Goal: Check status: Check status

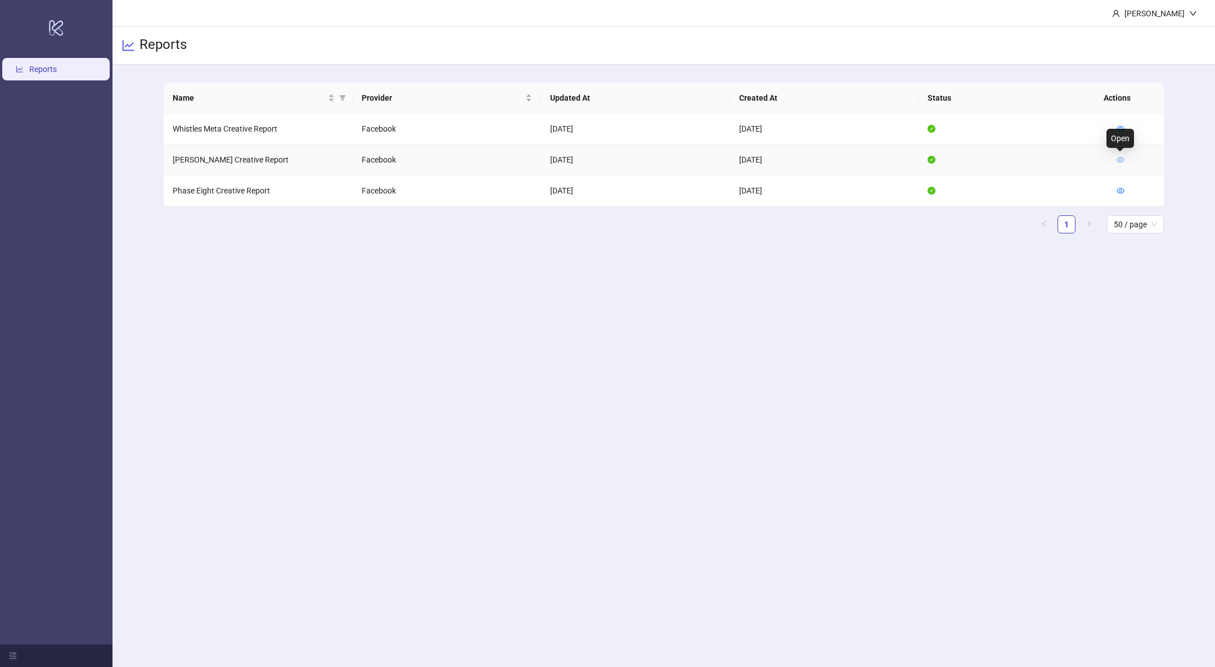
click at [1119, 160] on icon "eye" at bounding box center [1121, 160] width 8 height 8
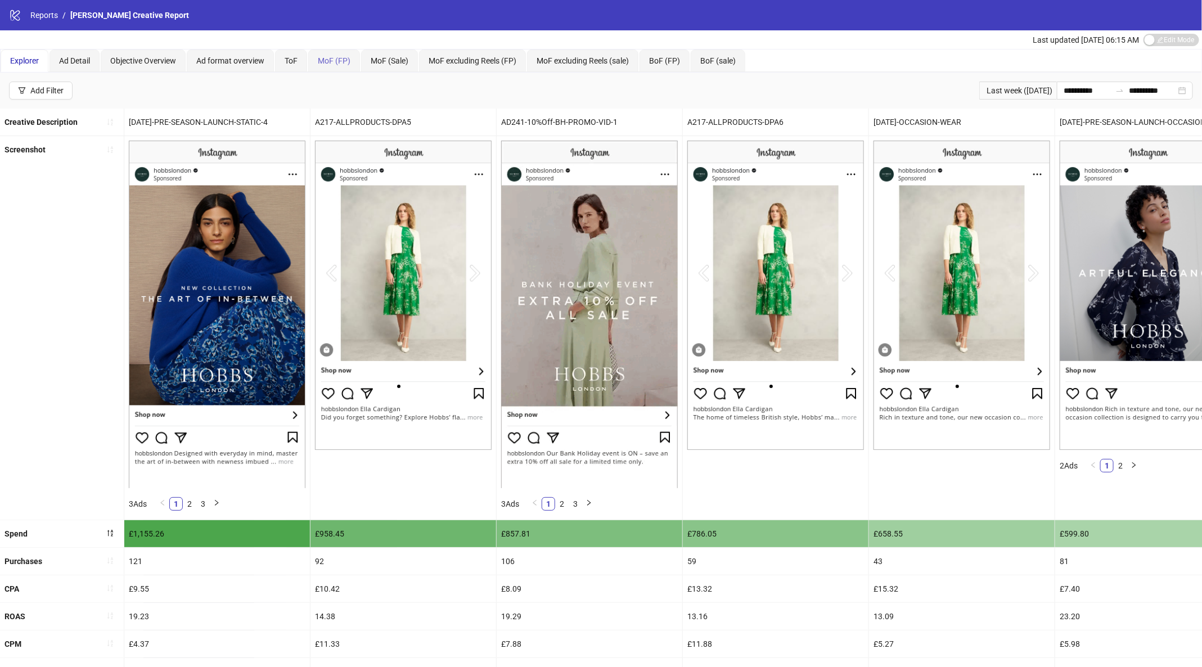
click at [316, 61] on div "MoF (FP)" at bounding box center [334, 61] width 52 height 23
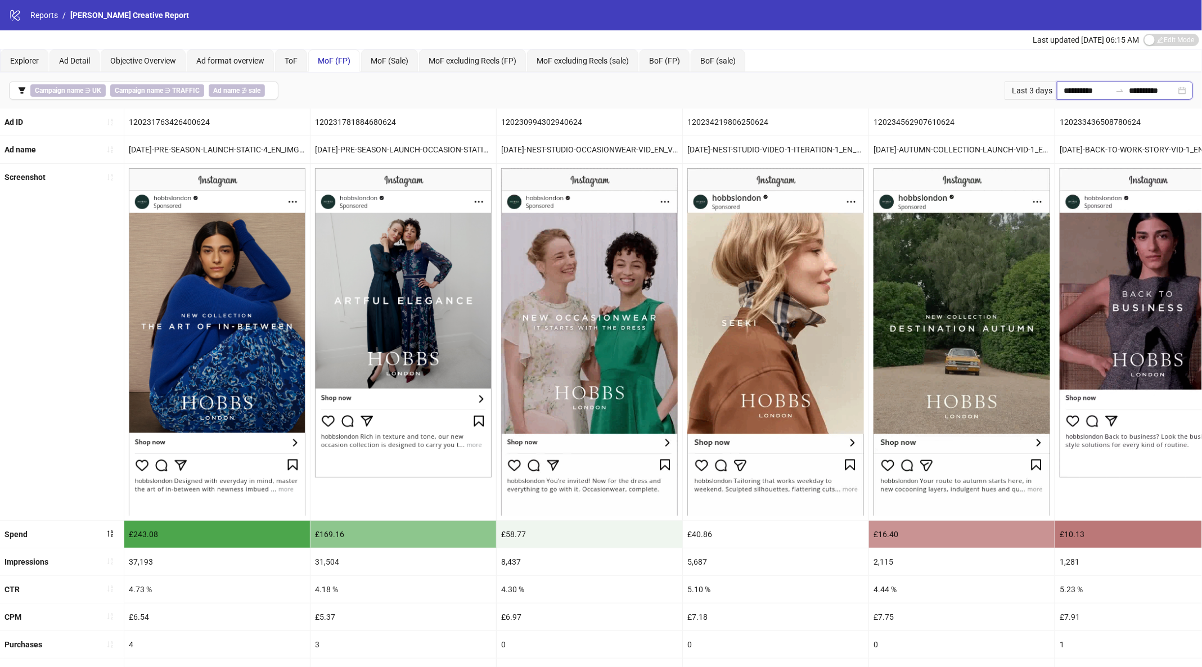
click at [1098, 86] on input "**********" at bounding box center [1087, 90] width 47 height 12
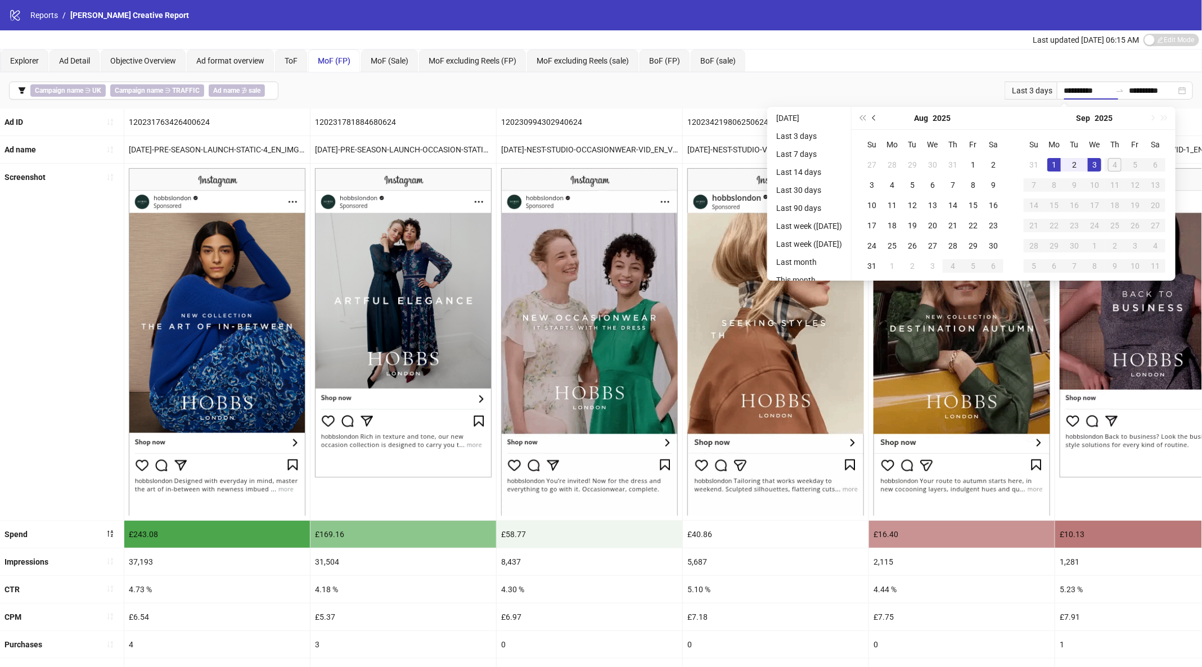
click at [878, 118] on span "Previous month (PageUp)" at bounding box center [876, 118] width 6 height 6
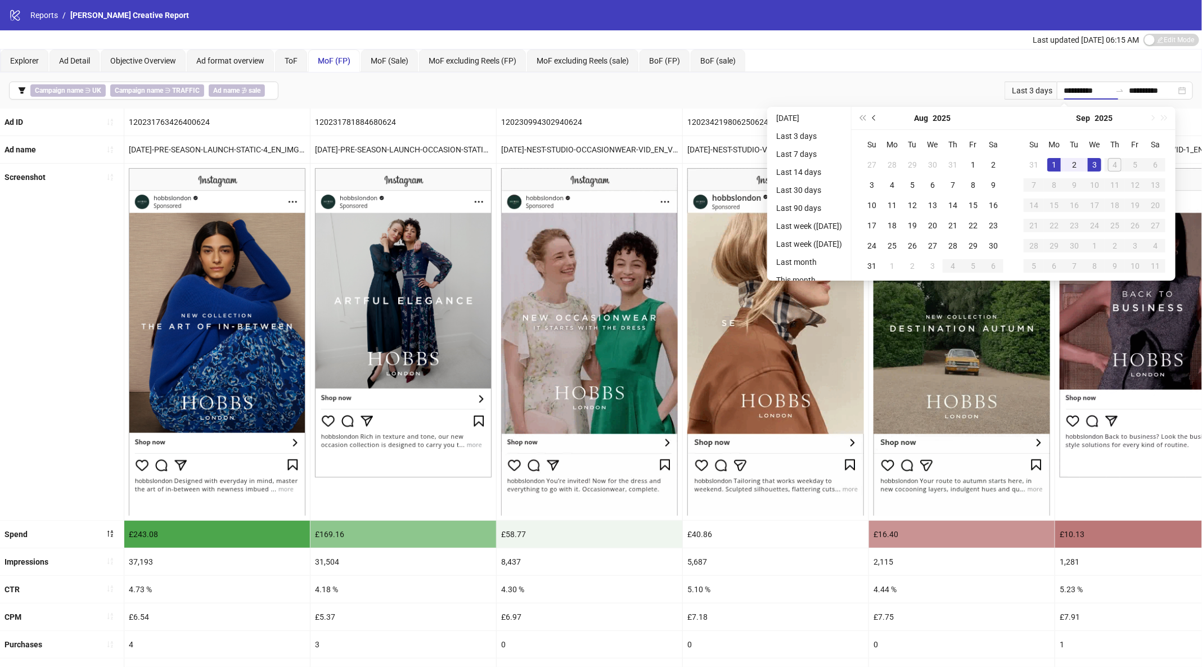
click at [878, 118] on span "Previous month (PageUp)" at bounding box center [876, 118] width 6 height 6
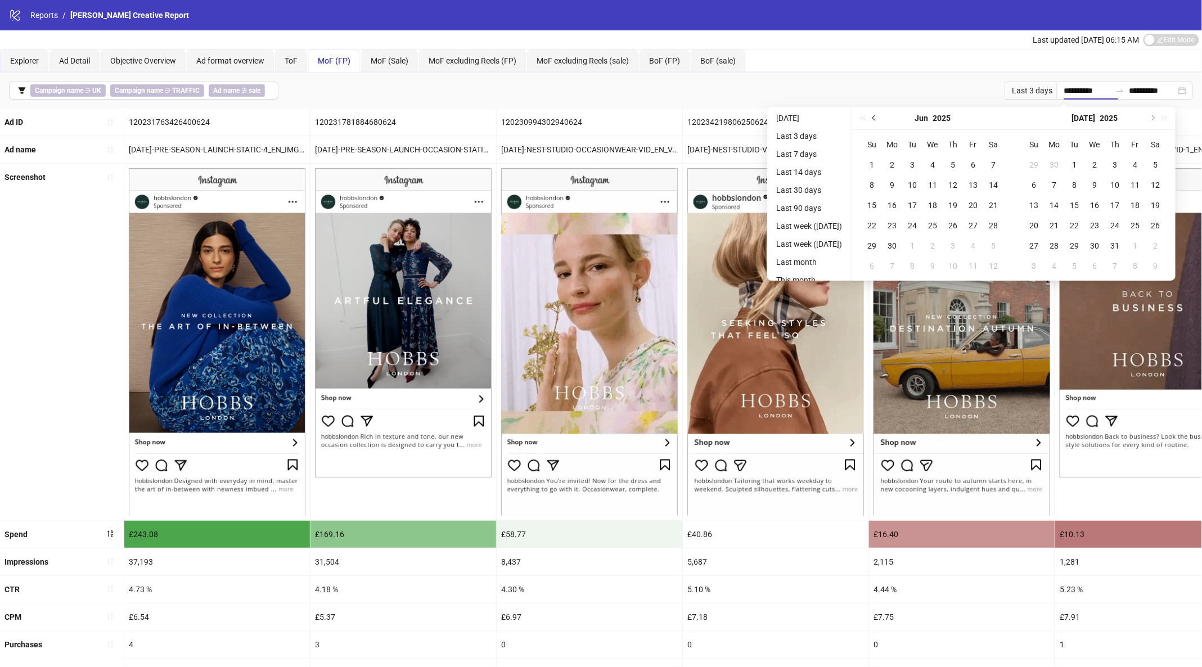
click at [878, 118] on span "Previous month (PageUp)" at bounding box center [876, 118] width 6 height 6
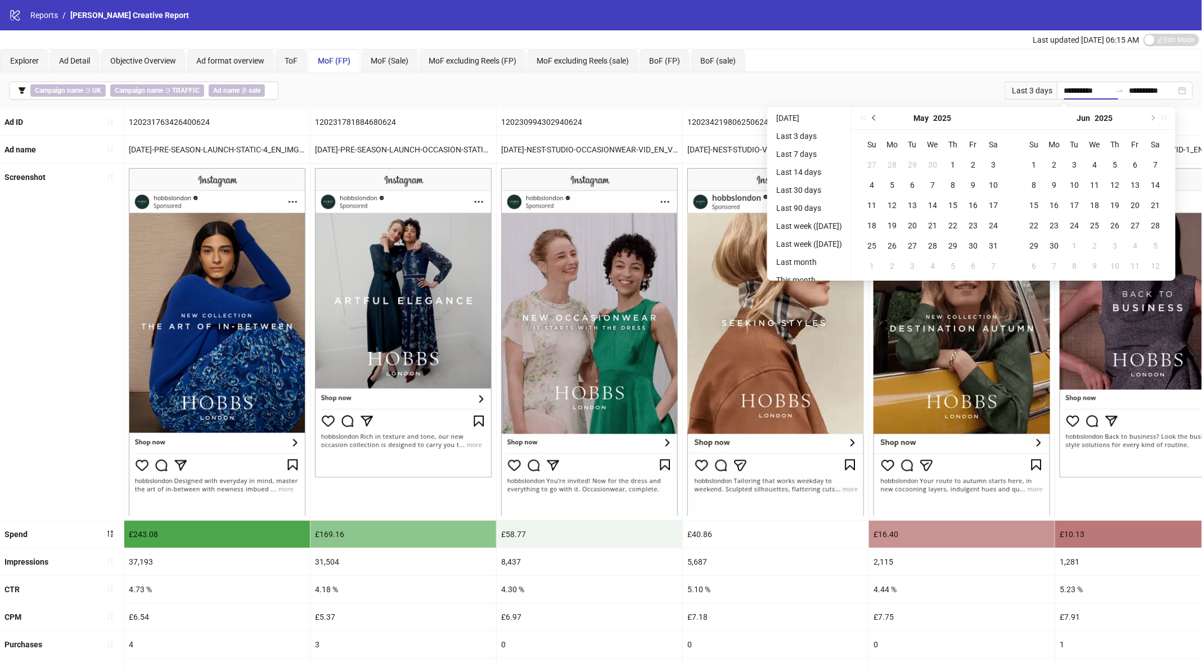
click at [878, 118] on span "Previous month (PageUp)" at bounding box center [876, 118] width 6 height 6
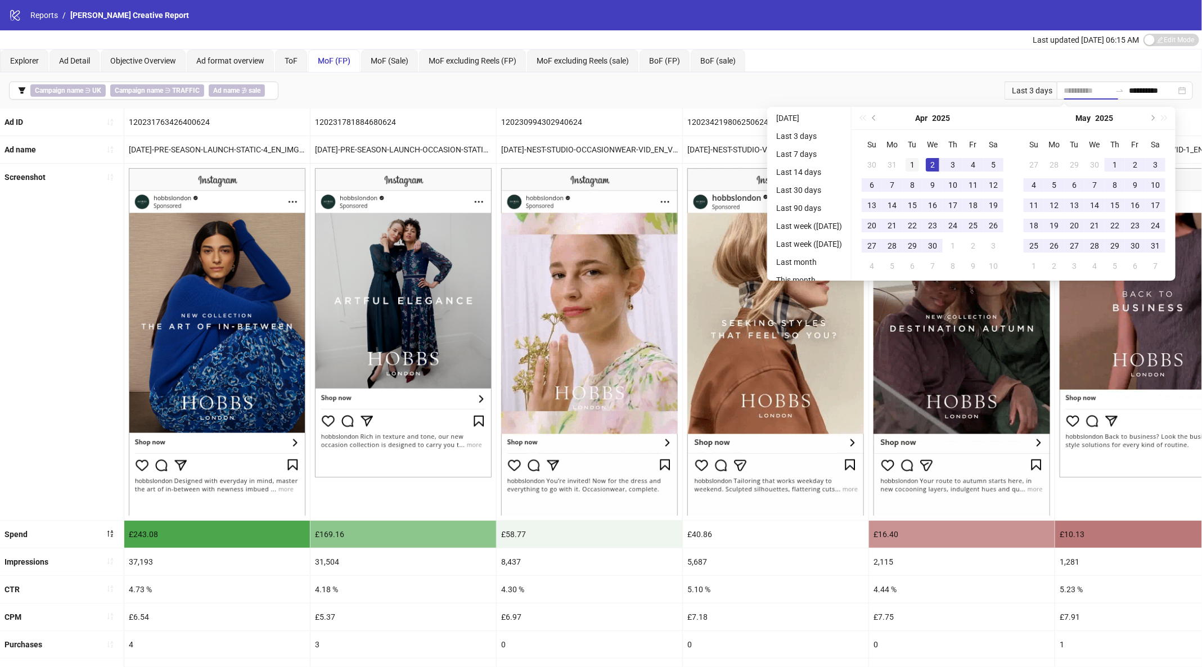
type input "**********"
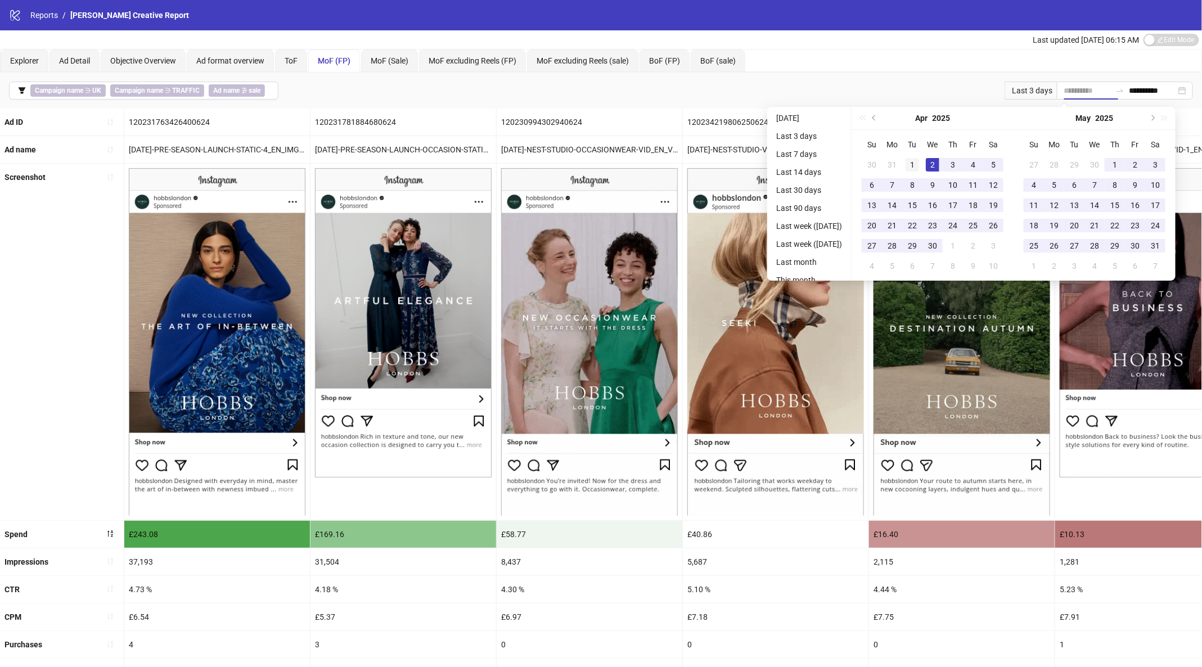
click at [923, 159] on td "1" at bounding box center [912, 165] width 20 height 20
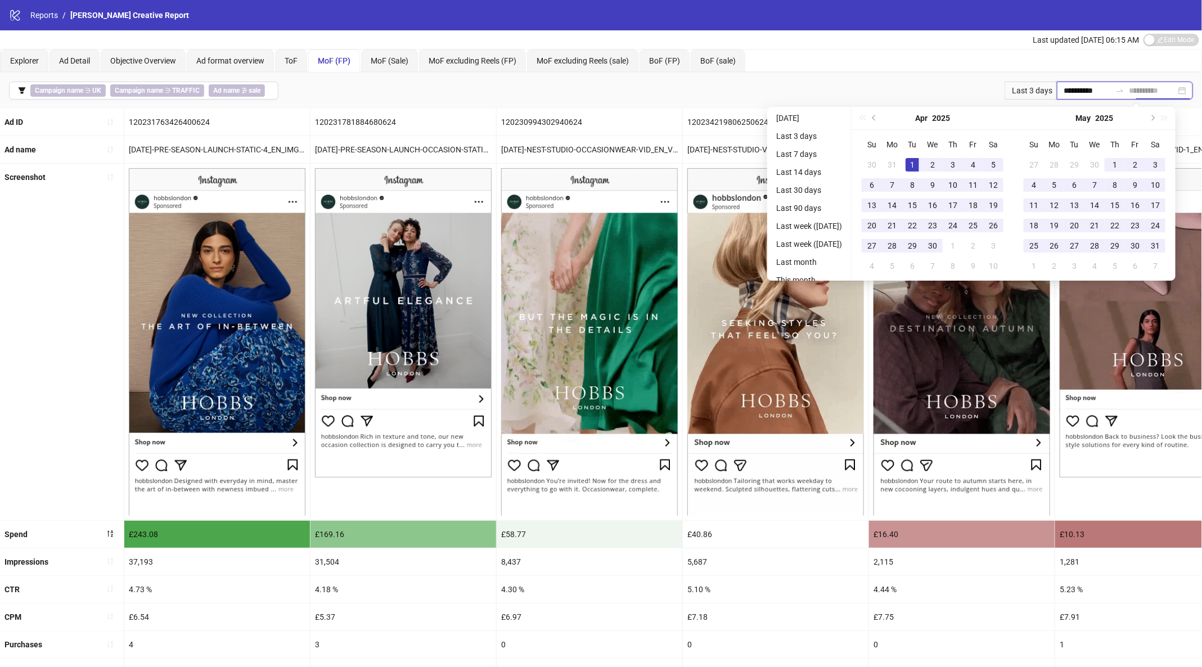
type input "**********"
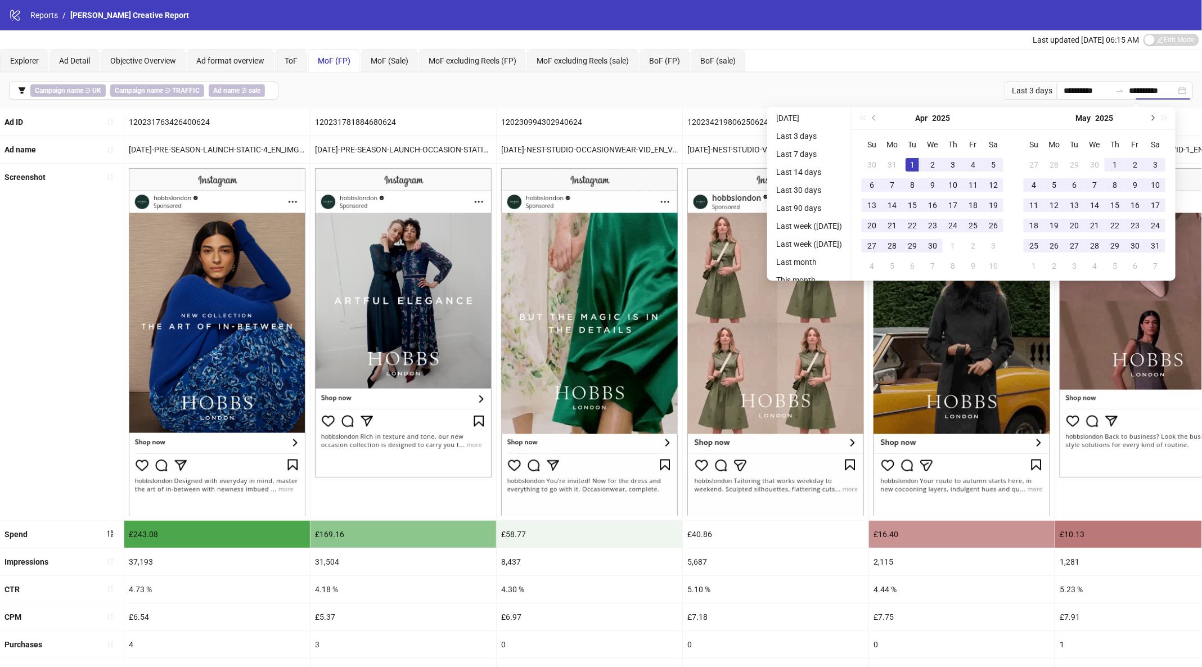
click at [1158, 118] on button "Next month (PageDown)" at bounding box center [1152, 118] width 12 height 23
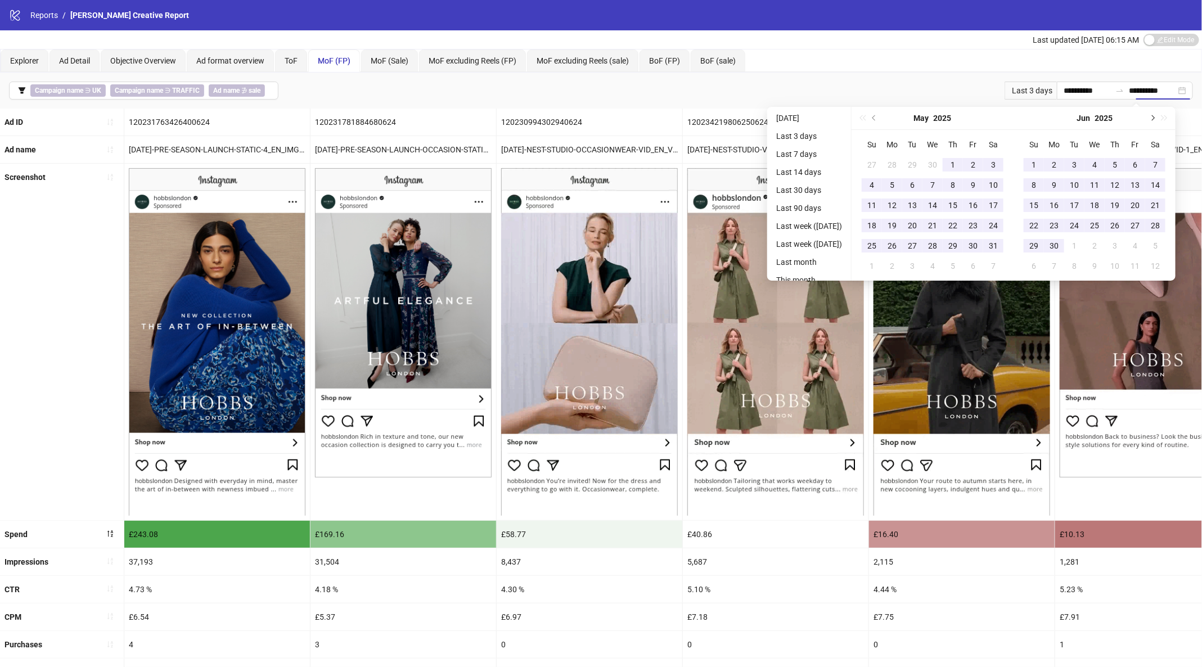
click at [1158, 118] on button "Next month (PageDown)" at bounding box center [1152, 118] width 12 height 23
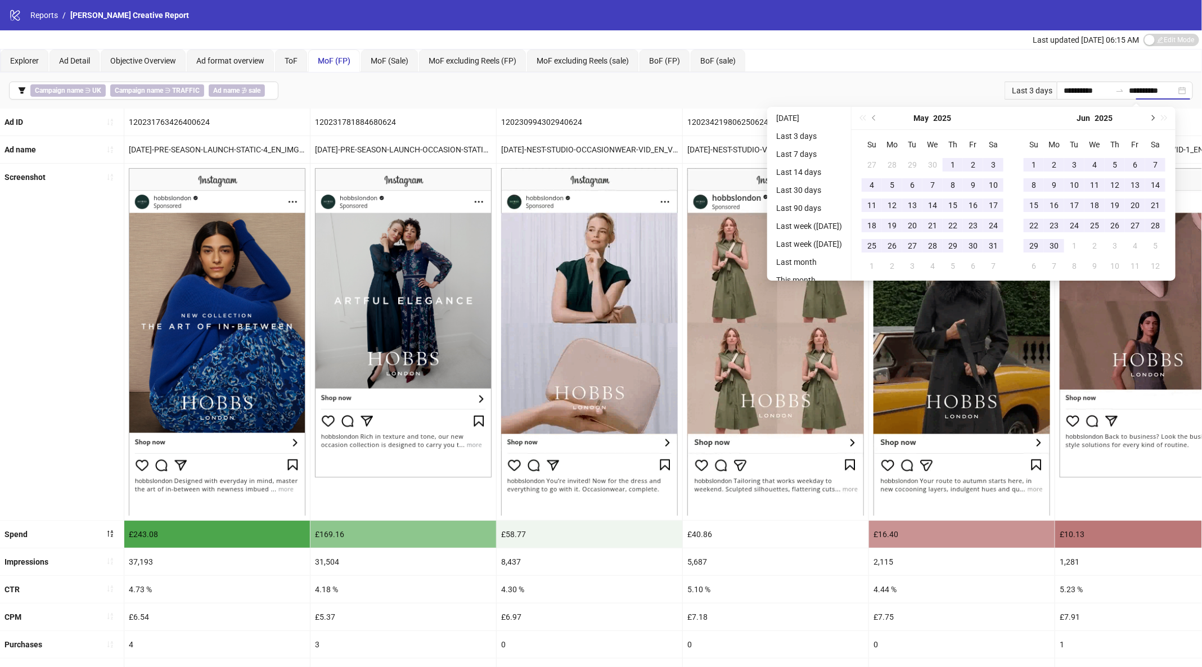
click at [1158, 118] on button "Next month (PageDown)" at bounding box center [1152, 118] width 12 height 23
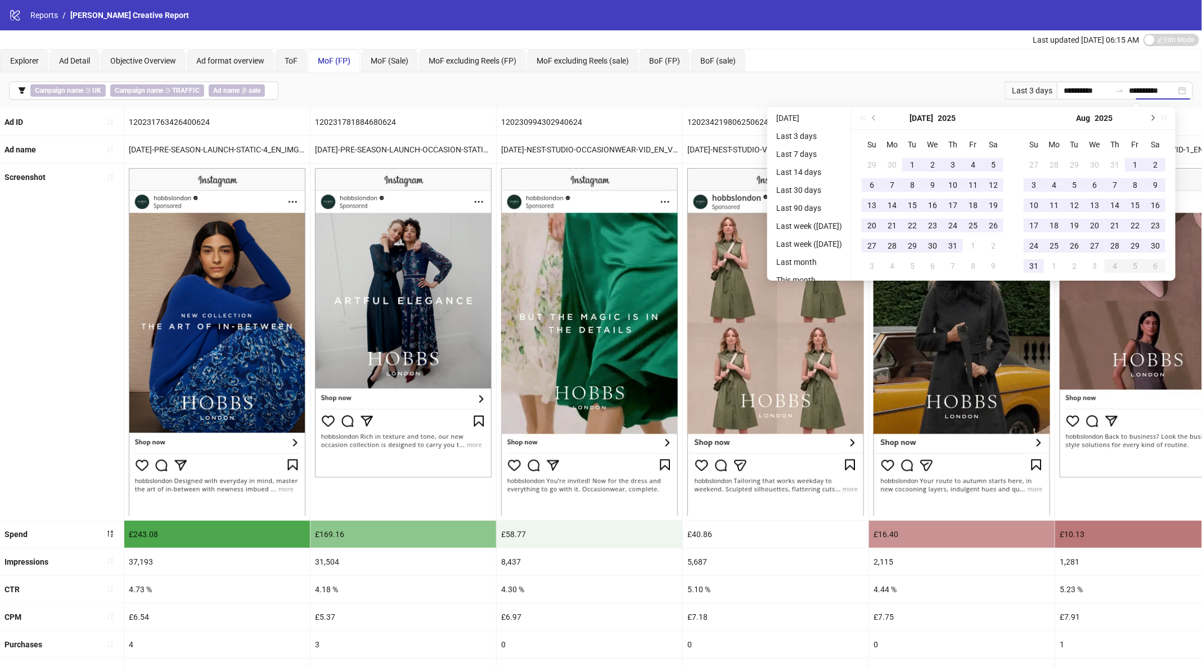
click at [1158, 118] on button "Next month (PageDown)" at bounding box center [1152, 118] width 12 height 23
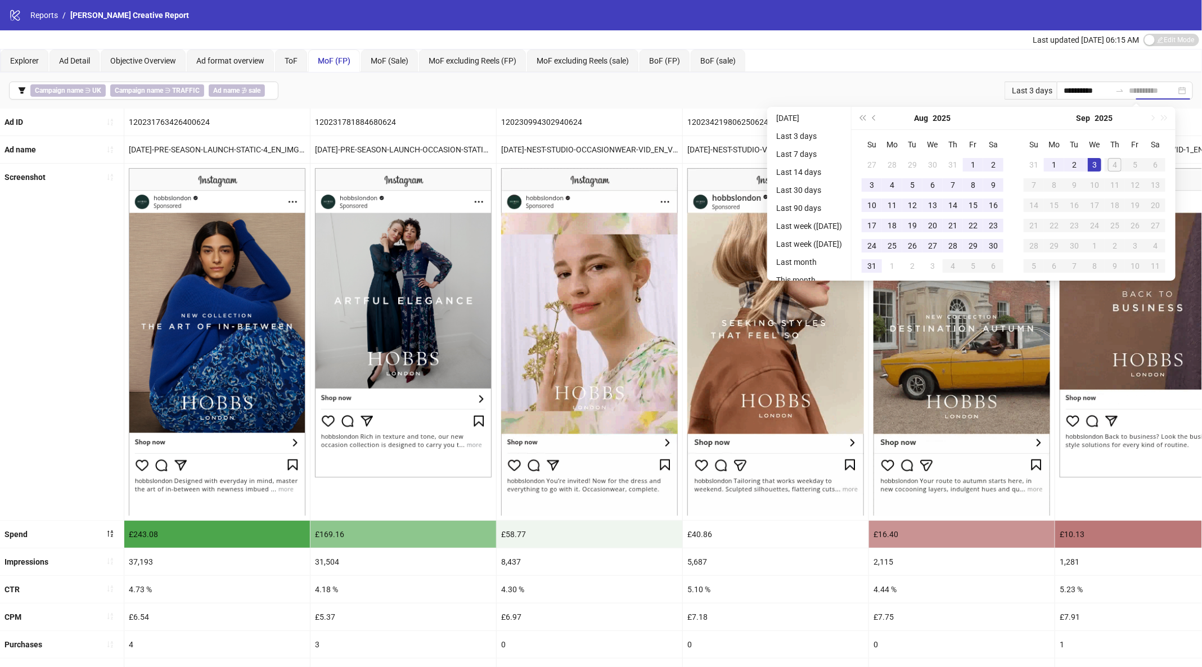
click at [1102, 165] on div "3" at bounding box center [1095, 165] width 14 height 14
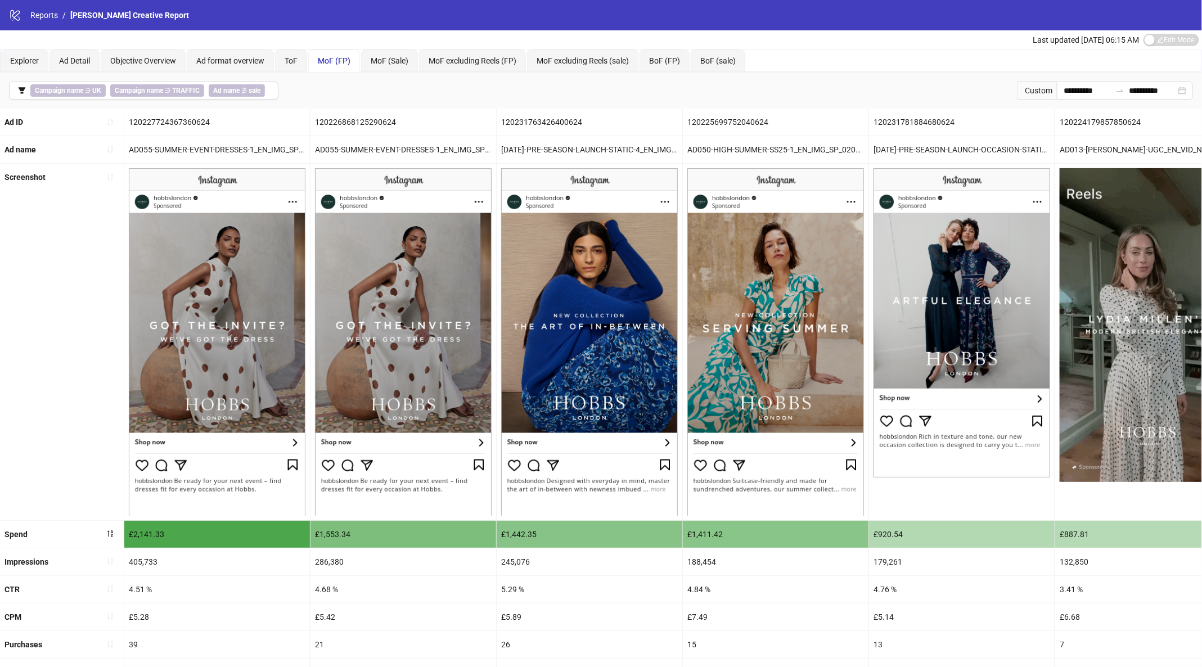
scroll to position [215, 0]
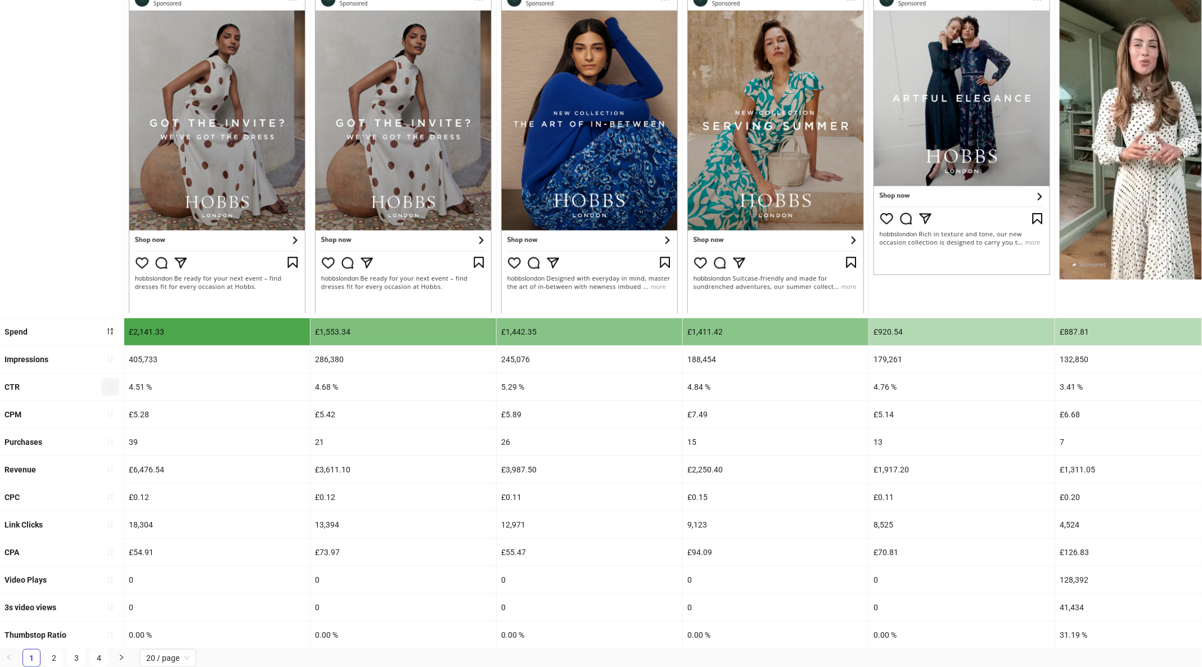
click at [110, 383] on icon "sort-ascending" at bounding box center [110, 387] width 8 height 8
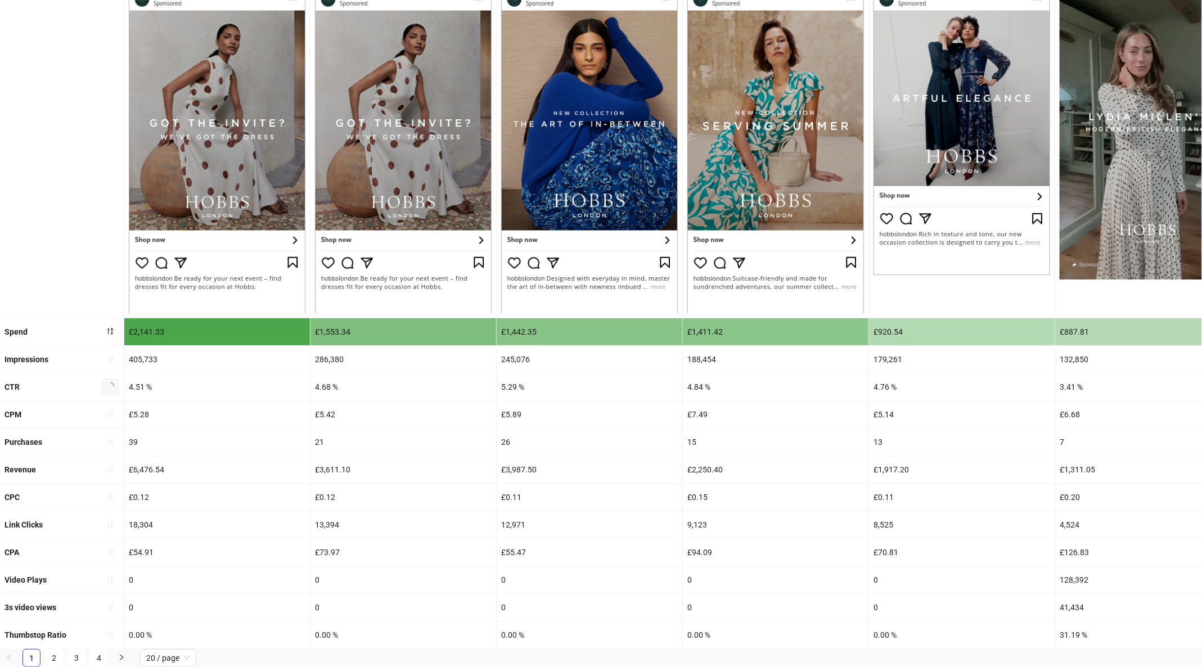
scroll to position [0, 0]
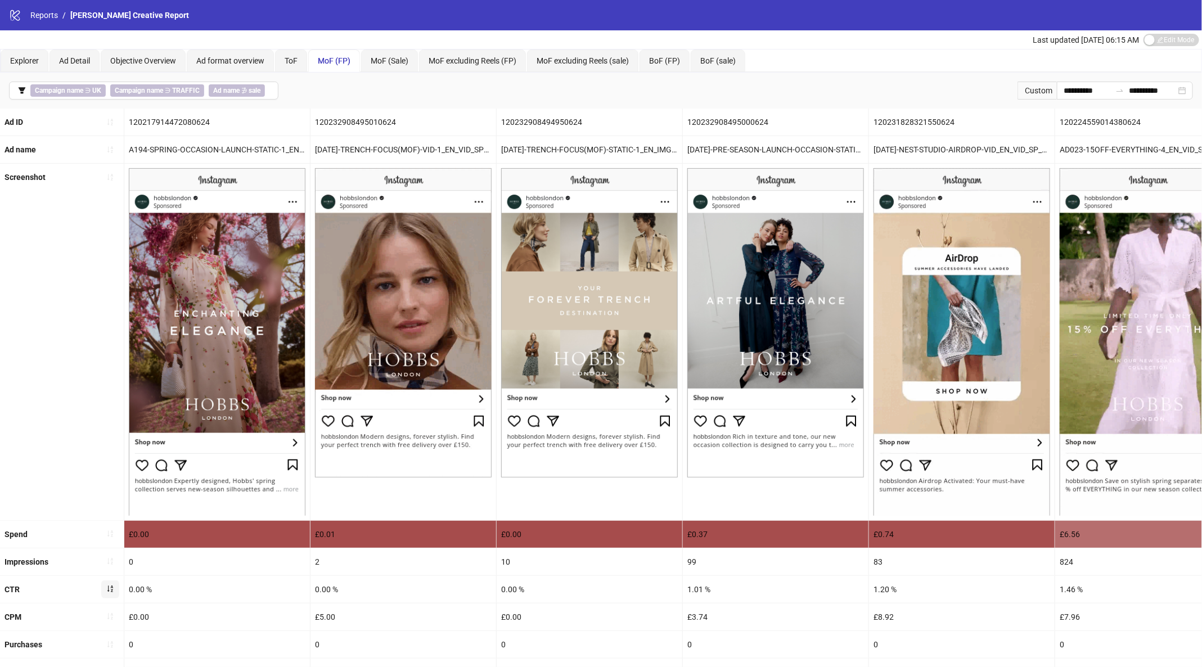
click at [107, 581] on button "button" at bounding box center [110, 590] width 18 height 18
